Goal: Complete application form: Complete application form

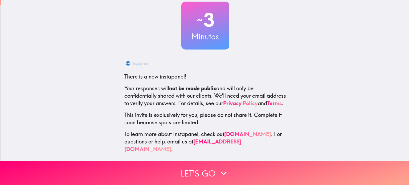
scroll to position [36, 0]
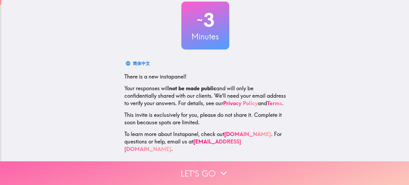
click at [224, 172] on icon "button" at bounding box center [224, 174] width 12 height 12
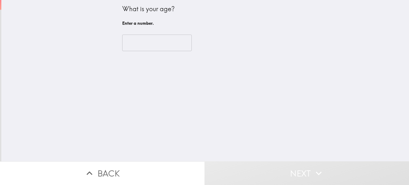
click at [166, 43] on input "number" at bounding box center [157, 43] width 70 height 17
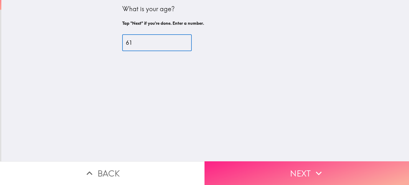
type input "61"
click at [292, 166] on button "Next" at bounding box center [307, 173] width 205 height 24
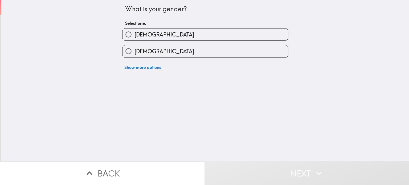
click at [227, 37] on label "[DEMOGRAPHIC_DATA]" at bounding box center [206, 35] width 166 height 12
click at [135, 37] on input "[DEMOGRAPHIC_DATA]" at bounding box center [129, 35] width 12 height 12
radio input "true"
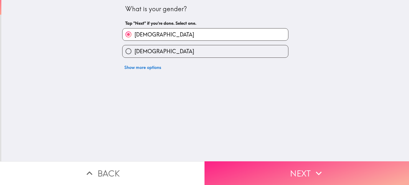
click at [283, 163] on button "Next" at bounding box center [307, 173] width 205 height 24
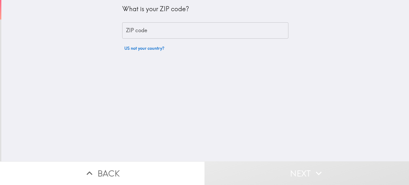
click at [213, 32] on input "ZIP code" at bounding box center [205, 30] width 166 height 17
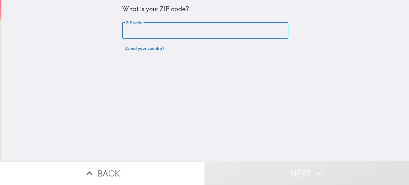
type input "61761"
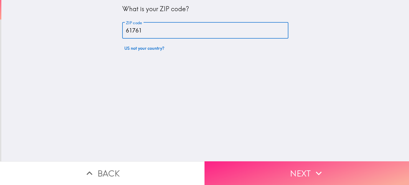
click at [283, 163] on button "Next" at bounding box center [307, 173] width 205 height 24
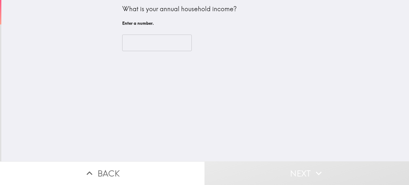
click at [165, 40] on input "number" at bounding box center [157, 43] width 70 height 17
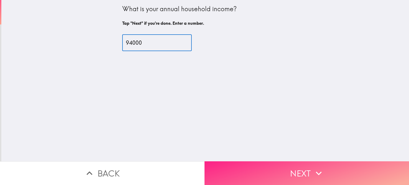
type input "94000"
click at [281, 166] on button "Next" at bounding box center [307, 173] width 205 height 24
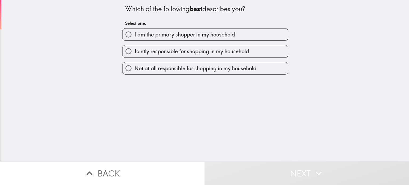
click at [244, 36] on label "I am the primary shopper in my household" at bounding box center [206, 35] width 166 height 12
click at [135, 36] on input "I am the primary shopper in my household" at bounding box center [129, 35] width 12 height 12
radio input "true"
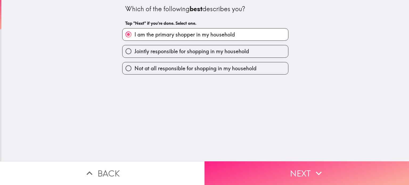
click at [273, 172] on button "Next" at bounding box center [307, 173] width 205 height 24
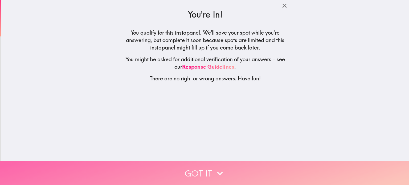
click at [217, 172] on icon "button" at bounding box center [220, 174] width 12 height 12
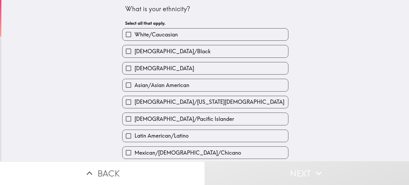
click at [262, 35] on label "White/Caucasian" at bounding box center [206, 35] width 166 height 12
click at [135, 35] on input "White/Caucasian" at bounding box center [129, 35] width 12 height 12
checkbox input "true"
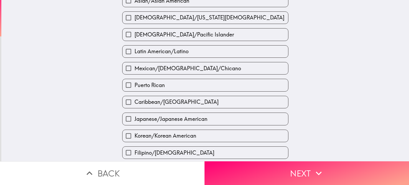
scroll to position [89, 0]
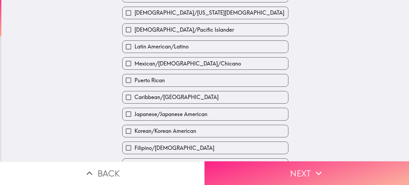
click at [296, 170] on button "Next" at bounding box center [307, 173] width 205 height 24
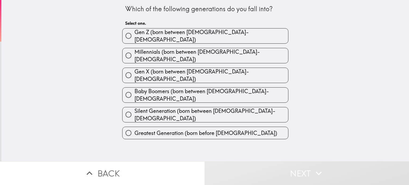
click at [259, 88] on label "Baby Boomers (born between [DEMOGRAPHIC_DATA]-[DEMOGRAPHIC_DATA])" at bounding box center [206, 95] width 166 height 15
click at [135, 89] on input "Baby Boomers (born between [DEMOGRAPHIC_DATA]-[DEMOGRAPHIC_DATA])" at bounding box center [129, 95] width 12 height 12
radio input "true"
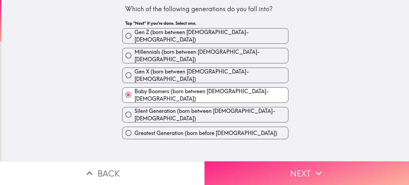
click at [288, 169] on button "Next" at bounding box center [307, 173] width 205 height 24
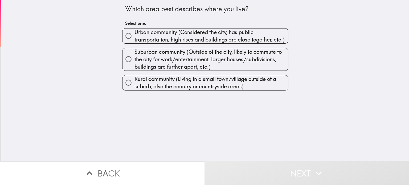
click at [264, 37] on span "Urban community (Considered the city, has public transportation, high rises and…" at bounding box center [212, 36] width 154 height 15
click at [135, 37] on input "Urban community (Considered the city, has public transportation, high rises and…" at bounding box center [129, 36] width 12 height 12
radio input "true"
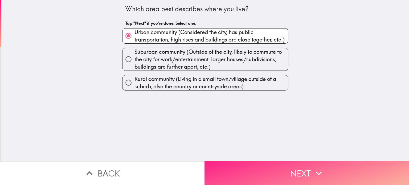
click at [283, 170] on button "Next" at bounding box center [307, 173] width 205 height 24
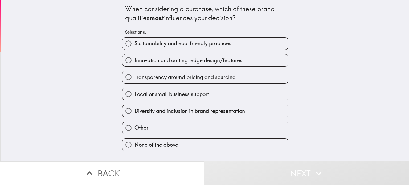
click at [240, 145] on label "None of the above" at bounding box center [206, 145] width 166 height 12
click at [135, 145] on input "None of the above" at bounding box center [129, 145] width 12 height 12
radio input "true"
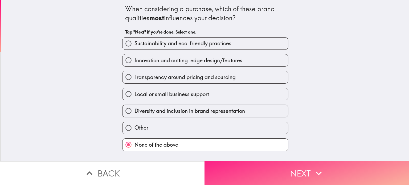
click at [288, 170] on button "Next" at bounding box center [307, 173] width 205 height 24
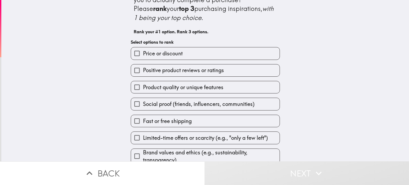
scroll to position [24, 0]
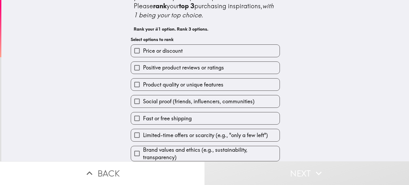
click at [257, 84] on label "Product quality or unique features" at bounding box center [205, 85] width 149 height 12
click at [143, 84] on input "Product quality or unique features" at bounding box center [137, 85] width 12 height 12
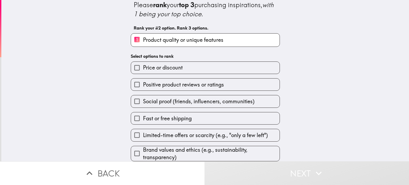
click at [220, 65] on label "Price or discount" at bounding box center [205, 68] width 149 height 12
click at [143, 65] on input "Price or discount" at bounding box center [137, 68] width 12 height 12
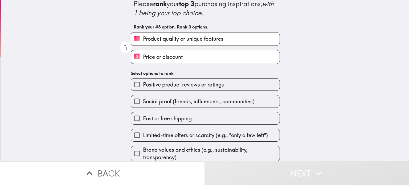
click at [208, 120] on label "Fast or free shipping" at bounding box center [205, 118] width 149 height 12
click at [143, 120] on input "Fast or free shipping" at bounding box center [137, 118] width 12 height 12
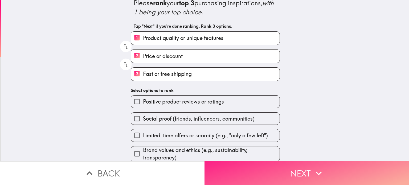
click at [273, 169] on button "Next" at bounding box center [307, 173] width 205 height 24
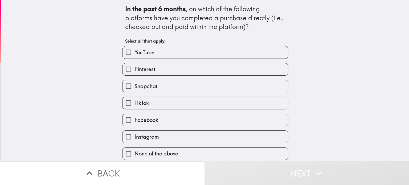
scroll to position [2, 0]
click at [231, 151] on label "None of the above" at bounding box center [206, 154] width 166 height 12
click at [135, 151] on input "None of the above" at bounding box center [129, 154] width 12 height 12
checkbox input "true"
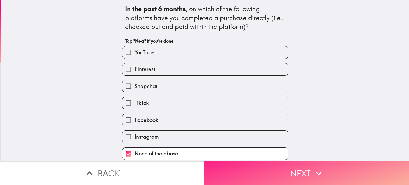
click at [290, 172] on button "Next" at bounding box center [307, 173] width 205 height 24
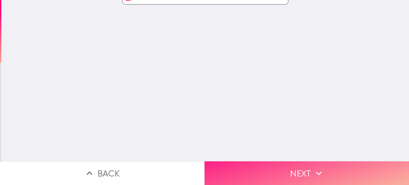
scroll to position [0, 0]
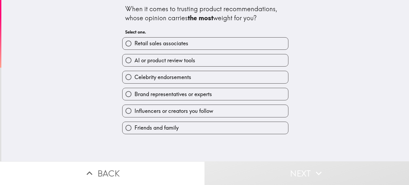
click at [246, 131] on label "Friends and family" at bounding box center [206, 128] width 166 height 12
click at [135, 131] on input "Friends and family" at bounding box center [129, 128] width 12 height 12
radio input "true"
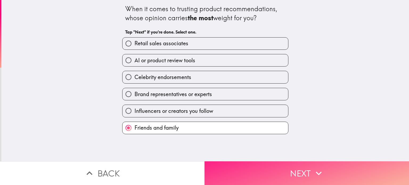
click at [254, 173] on button "Next" at bounding box center [307, 173] width 205 height 24
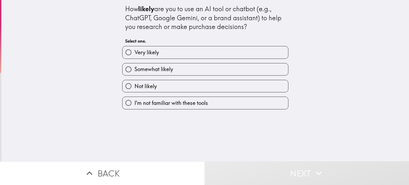
click at [257, 87] on label "Not likely" at bounding box center [206, 86] width 166 height 12
click at [135, 87] on input "Not likely" at bounding box center [129, 86] width 12 height 12
radio input "true"
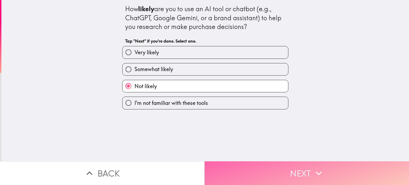
click at [255, 172] on button "Next" at bounding box center [307, 173] width 205 height 24
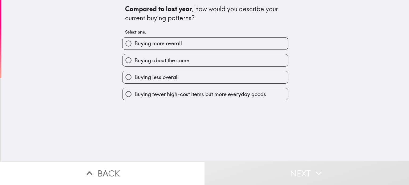
click at [245, 62] on label "Buying about the same" at bounding box center [206, 60] width 166 height 12
click at [135, 62] on input "Buying about the same" at bounding box center [129, 60] width 12 height 12
radio input "true"
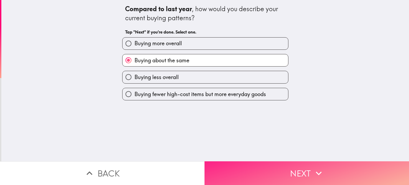
click at [273, 171] on button "Next" at bounding box center [307, 173] width 205 height 24
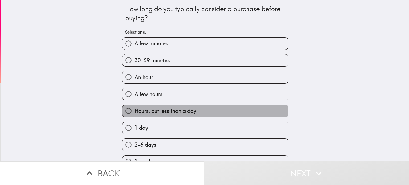
click at [236, 114] on label "Hours, but less than a day" at bounding box center [206, 111] width 166 height 12
click at [135, 114] on input "Hours, but less than a day" at bounding box center [129, 111] width 12 height 12
radio input "true"
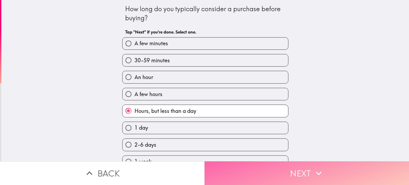
click at [246, 172] on button "Next" at bounding box center [307, 173] width 205 height 24
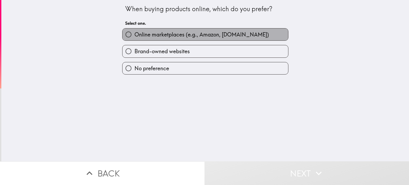
click at [245, 35] on span "Online marketplaces (e.g., Amazon, [DOMAIN_NAME])" at bounding box center [202, 34] width 135 height 7
click at [135, 35] on input "Online marketplaces (e.g., Amazon, [DOMAIN_NAME])" at bounding box center [129, 35] width 12 height 12
radio input "true"
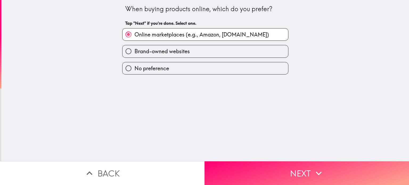
click at [247, 68] on label "No preference" at bounding box center [206, 68] width 166 height 12
click at [135, 68] on input "No preference" at bounding box center [129, 68] width 12 height 12
radio input "true"
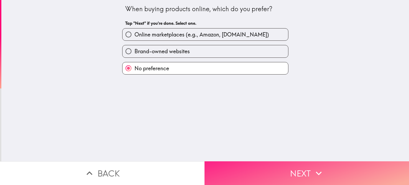
click at [247, 169] on button "Next" at bounding box center [307, 173] width 205 height 24
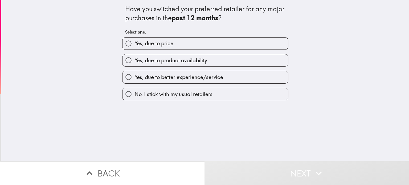
click at [248, 94] on label "No, I stick with my usual retailers" at bounding box center [206, 94] width 166 height 12
click at [135, 94] on input "No, I stick with my usual retailers" at bounding box center [129, 94] width 12 height 12
radio input "true"
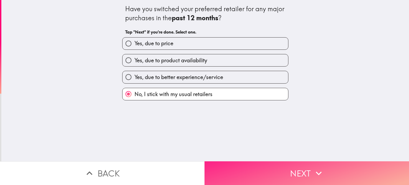
click at [260, 171] on button "Next" at bounding box center [307, 173] width 205 height 24
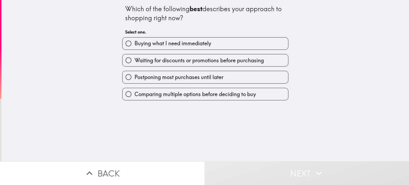
click at [270, 63] on label "Waiting for discounts or promotions before purchasing" at bounding box center [206, 60] width 166 height 12
click at [135, 63] on input "Waiting for discounts or promotions before purchasing" at bounding box center [129, 60] width 12 height 12
radio input "true"
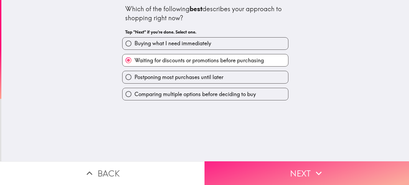
click at [249, 172] on button "Next" at bounding box center [307, 173] width 205 height 24
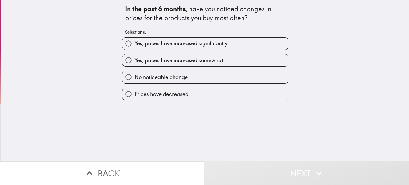
click at [259, 59] on label "Yes, prices have increased somewhat" at bounding box center [206, 60] width 166 height 12
click at [135, 59] on input "Yes, prices have increased somewhat" at bounding box center [129, 60] width 12 height 12
radio input "true"
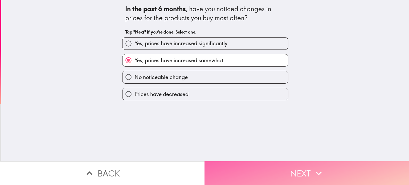
click at [252, 169] on button "Next" at bounding box center [307, 173] width 205 height 24
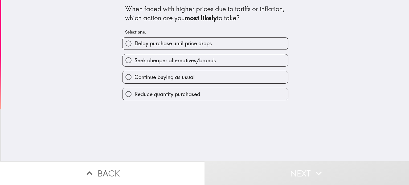
click at [248, 62] on label "Seek cheaper alternatives/brands" at bounding box center [206, 60] width 166 height 12
click at [135, 62] on input "Seek cheaper alternatives/brands" at bounding box center [129, 60] width 12 height 12
radio input "true"
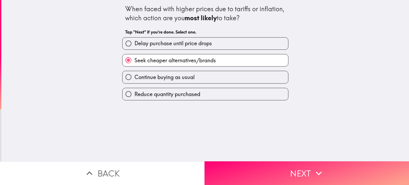
click at [245, 91] on label "Reduce quantity purchased" at bounding box center [206, 94] width 166 height 12
click at [135, 91] on input "Reduce quantity purchased" at bounding box center [129, 94] width 12 height 12
radio input "true"
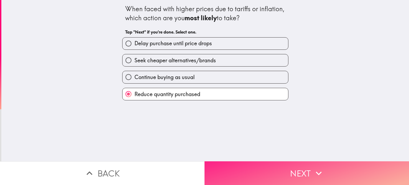
click at [253, 165] on button "Next" at bounding box center [307, 173] width 205 height 24
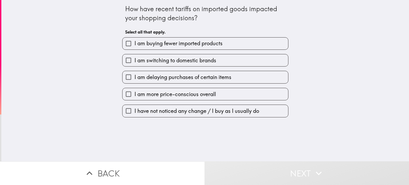
click at [240, 115] on label "I have not noticed any change / I buy as I usually do" at bounding box center [206, 111] width 166 height 12
click at [135, 115] on input "I have not noticed any change / I buy as I usually do" at bounding box center [129, 111] width 12 height 12
checkbox input "true"
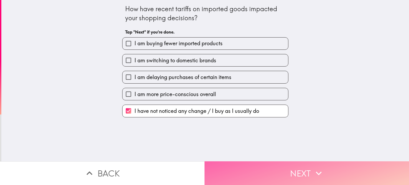
click at [247, 172] on button "Next" at bounding box center [307, 173] width 205 height 24
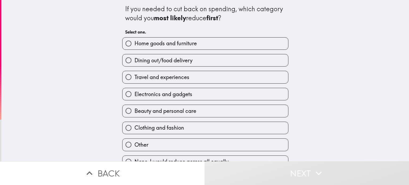
click at [253, 58] on label "Dining out/food delivery" at bounding box center [206, 60] width 166 height 12
click at [135, 58] on input "Dining out/food delivery" at bounding box center [129, 60] width 12 height 12
radio input "true"
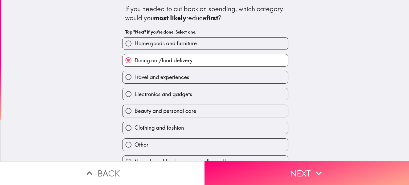
click at [243, 76] on label "Travel and experiences" at bounding box center [206, 77] width 166 height 12
click at [135, 76] on input "Travel and experiences" at bounding box center [129, 77] width 12 height 12
radio input "true"
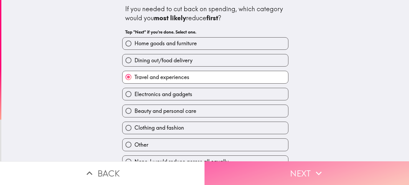
click at [262, 170] on button "Next" at bounding box center [307, 173] width 205 height 24
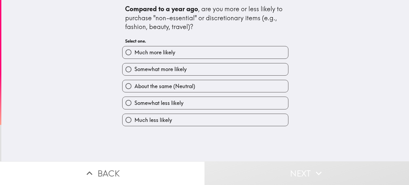
click at [241, 86] on label "About the same (Neutral)" at bounding box center [206, 86] width 166 height 12
click at [135, 86] on input "About the same (Neutral)" at bounding box center [129, 86] width 12 height 12
radio input "true"
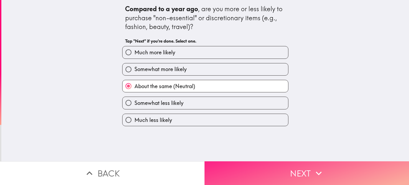
click at [255, 168] on button "Next" at bounding box center [307, 173] width 205 height 24
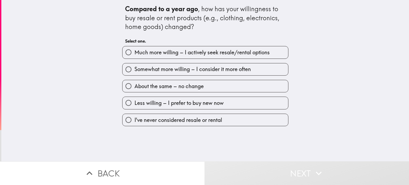
click at [230, 122] on label "I've never considered resale or rental" at bounding box center [206, 120] width 166 height 12
click at [135, 122] on input "I've never considered resale or rental" at bounding box center [129, 120] width 12 height 12
radio input "true"
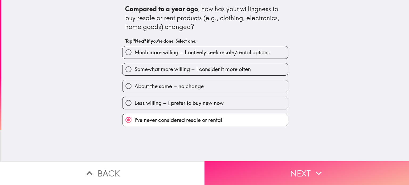
click at [233, 169] on button "Next" at bounding box center [307, 173] width 205 height 24
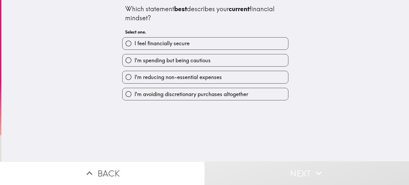
click at [248, 62] on label "I'm spending but being cautious" at bounding box center [206, 60] width 166 height 12
click at [135, 62] on input "I'm spending but being cautious" at bounding box center [129, 60] width 12 height 12
radio input "true"
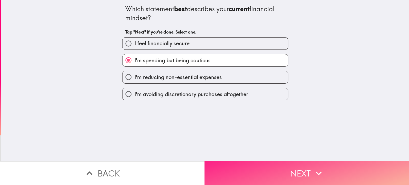
click at [258, 167] on button "Next" at bounding box center [307, 173] width 205 height 24
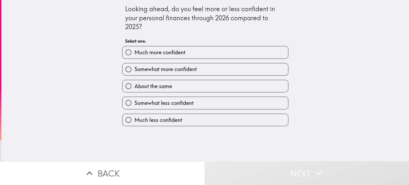
click at [241, 85] on label "About the same" at bounding box center [206, 86] width 166 height 12
click at [135, 85] on input "About the same" at bounding box center [129, 86] width 12 height 12
radio input "true"
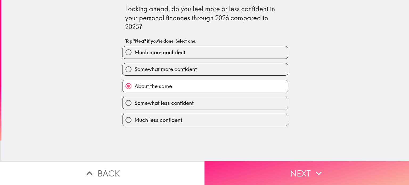
click at [254, 168] on button "Next" at bounding box center [307, 173] width 205 height 24
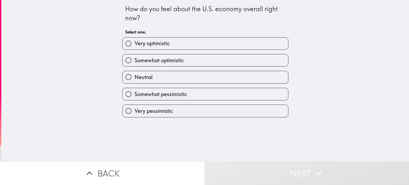
click at [237, 77] on label "Neutral" at bounding box center [206, 77] width 166 height 12
click at [135, 77] on input "Neutral" at bounding box center [129, 77] width 12 height 12
radio input "true"
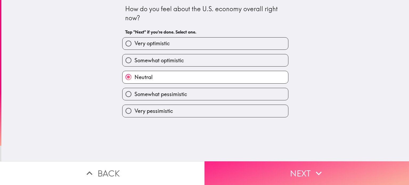
click at [246, 166] on button "Next" at bounding box center [307, 173] width 205 height 24
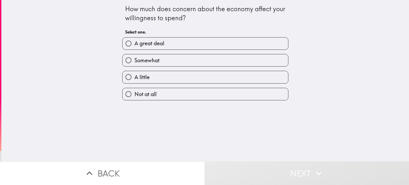
click at [240, 75] on label "A little" at bounding box center [206, 77] width 166 height 12
click at [135, 75] on input "A little" at bounding box center [129, 77] width 12 height 12
radio input "true"
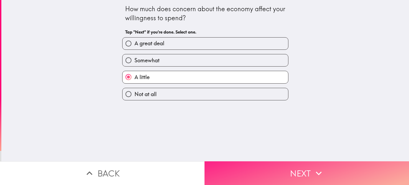
click at [248, 167] on button "Next" at bounding box center [307, 173] width 205 height 24
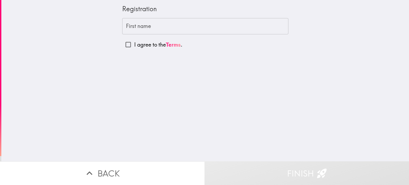
click at [161, 34] on input "First name" at bounding box center [205, 26] width 166 height 17
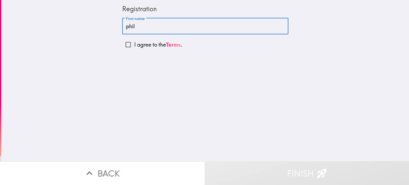
type input "phil"
click at [128, 44] on input "I agree to the Terms ." at bounding box center [128, 45] width 12 height 12
checkbox input "true"
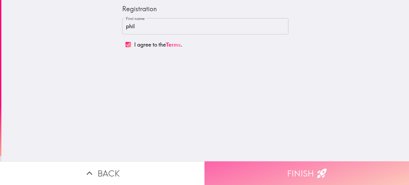
click at [272, 168] on button "Finish" at bounding box center [307, 173] width 205 height 24
